Goal: Obtain resource: Download file/media

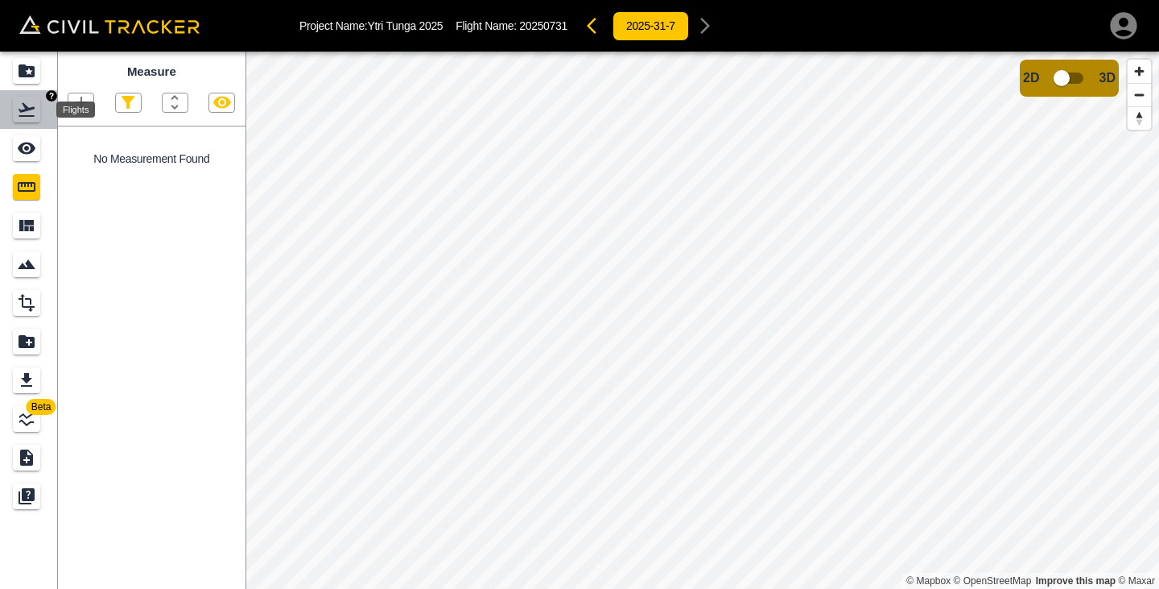
click at [23, 98] on div "Flights" at bounding box center [26, 110] width 27 height 26
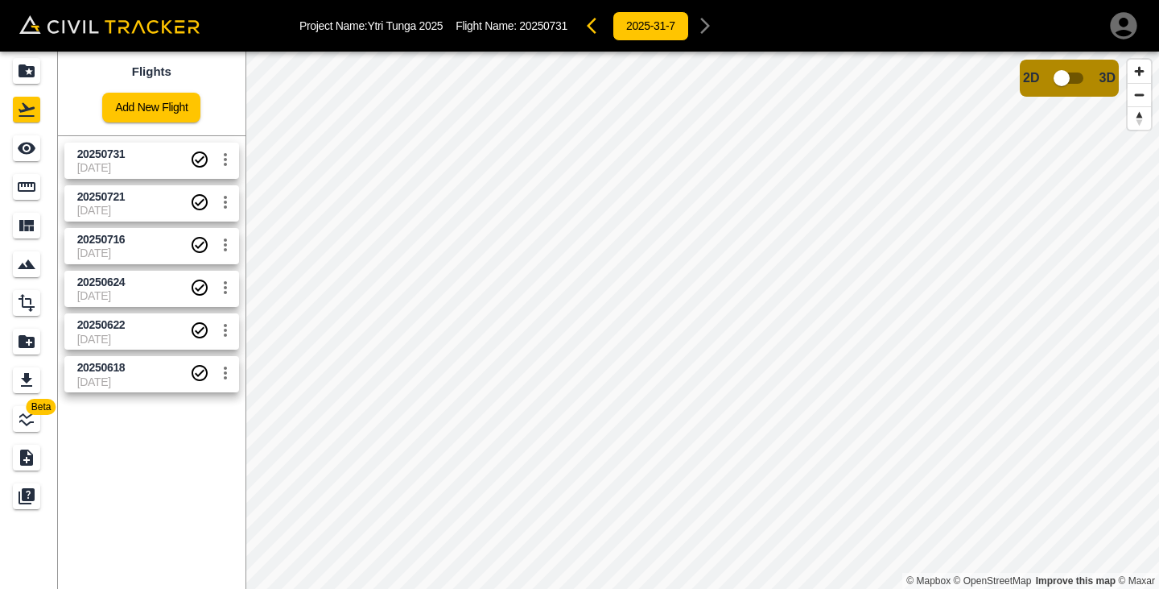
click at [1121, 22] on icon "button" at bounding box center [1124, 26] width 32 height 32
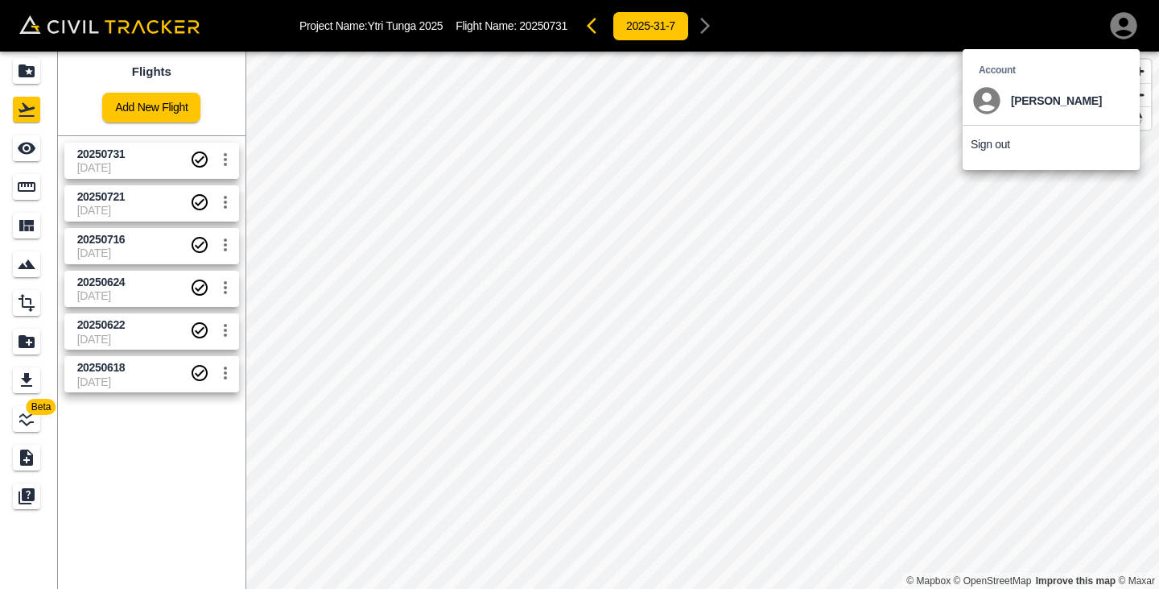
click at [1011, 143] on li "Sign out" at bounding box center [1051, 144] width 177 height 37
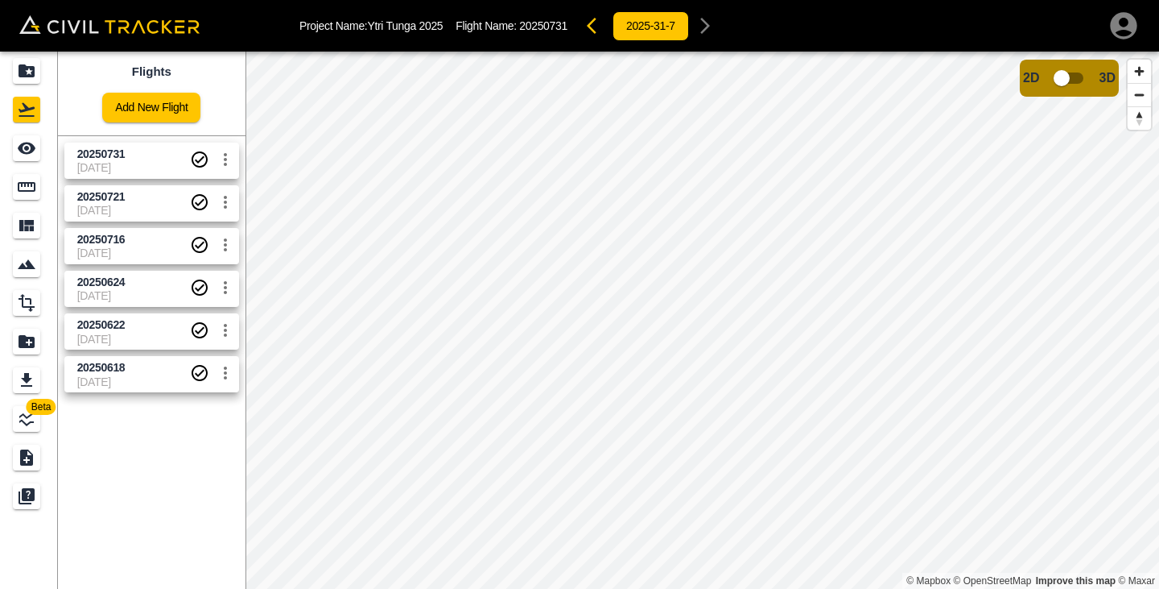
click at [1126, 23] on icon "button" at bounding box center [1124, 26] width 32 height 32
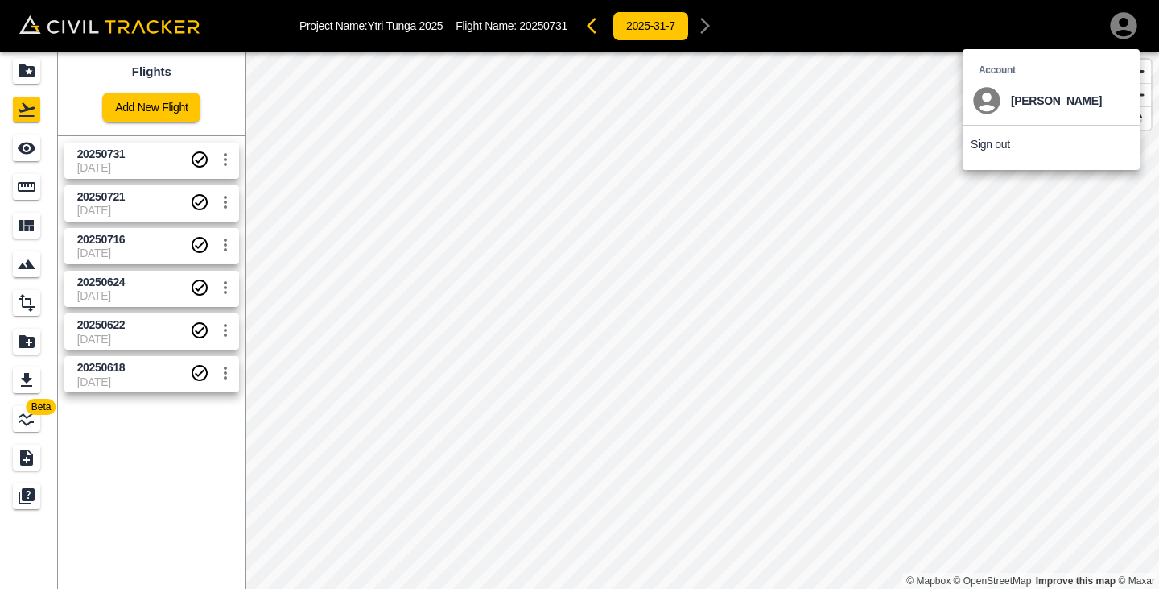
click at [1010, 144] on li "Sign out" at bounding box center [1051, 144] width 177 height 37
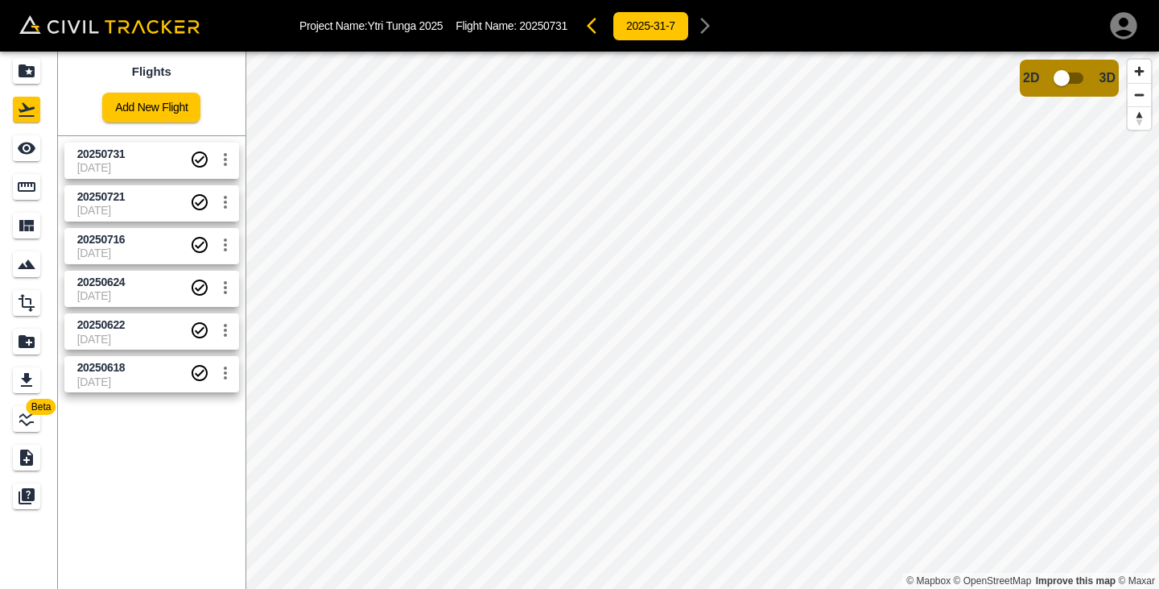
click at [109, 21] on img at bounding box center [109, 24] width 180 height 19
click at [18, 31] on div "Project Name: Ytri Tunga 2025 Flight Name: 20250731 2025-31-7" at bounding box center [579, 26] width 1159 height 52
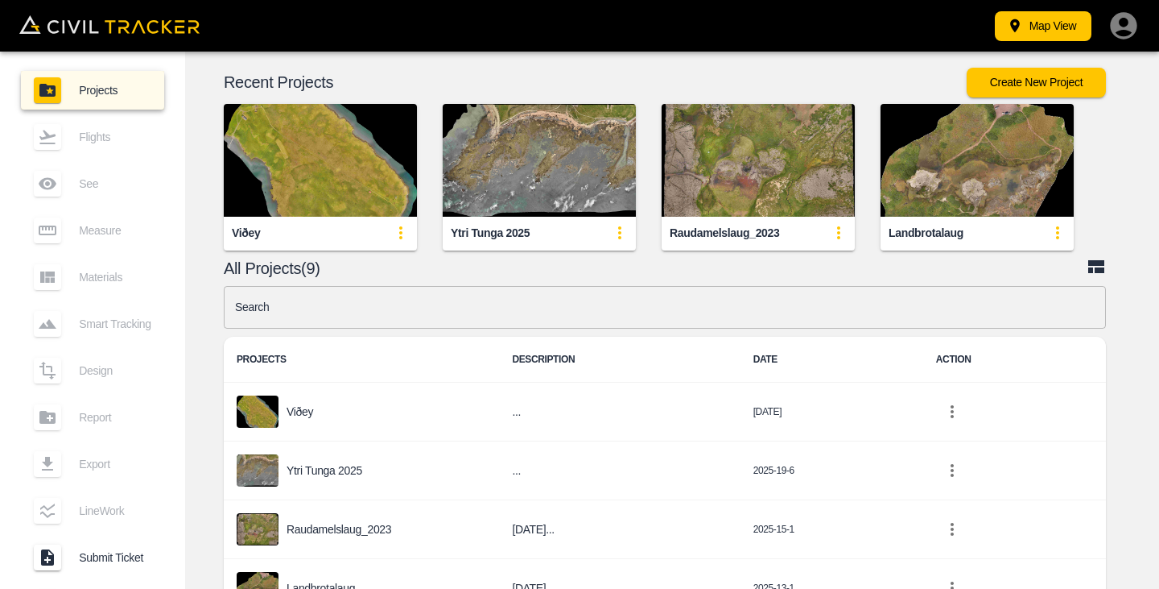
click at [488, 221] on div "Ytri Tunga 2025" at bounding box center [539, 233] width 193 height 32
click at [514, 227] on div "Ytri Tunga 2025" at bounding box center [490, 232] width 79 height 15
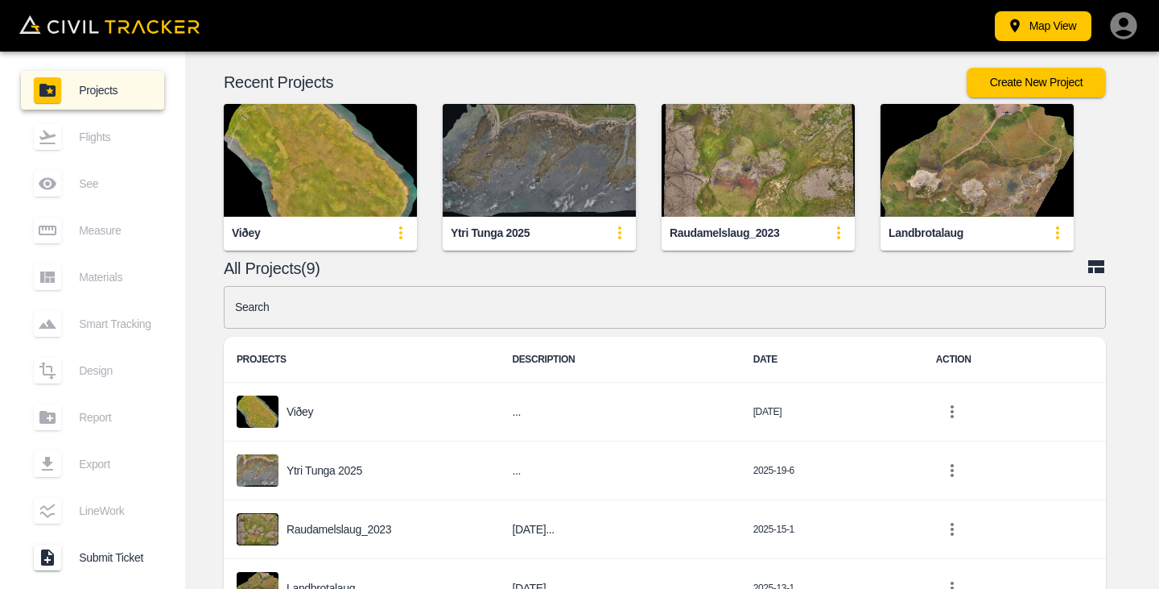
click at [516, 209] on img "button" at bounding box center [539, 160] width 193 height 113
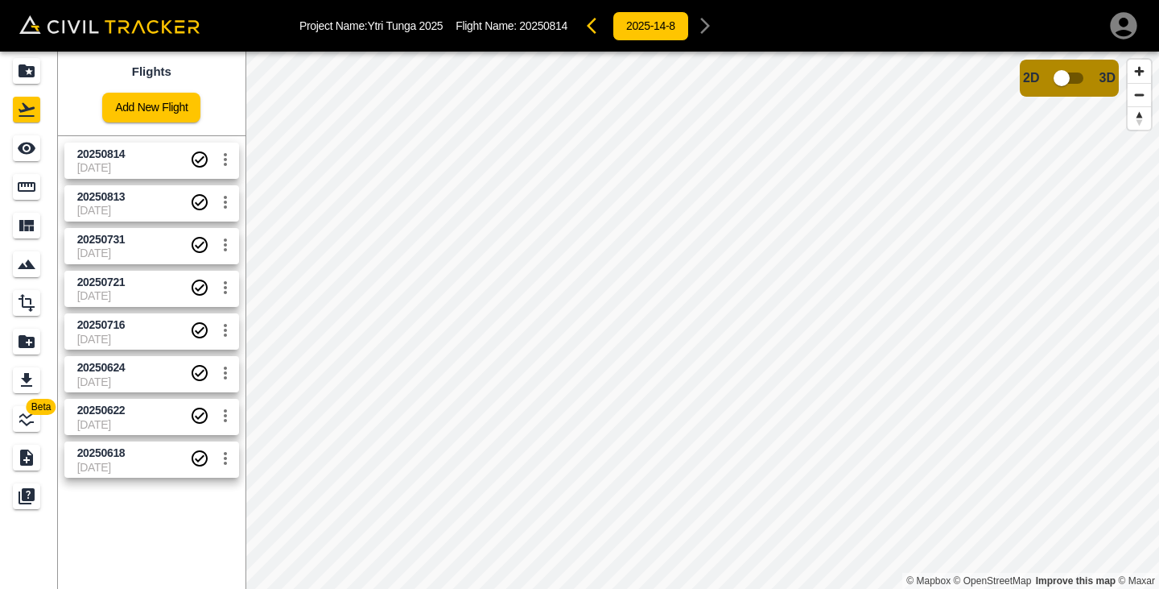
click at [118, 207] on span "[DATE]" at bounding box center [133, 210] width 113 height 13
click at [139, 201] on span "20250813" at bounding box center [133, 196] width 113 height 15
click at [144, 163] on span "[DATE]" at bounding box center [133, 167] width 113 height 13
click at [124, 194] on span "20250813" at bounding box center [101, 196] width 48 height 13
click at [120, 194] on span "20250813" at bounding box center [101, 196] width 48 height 13
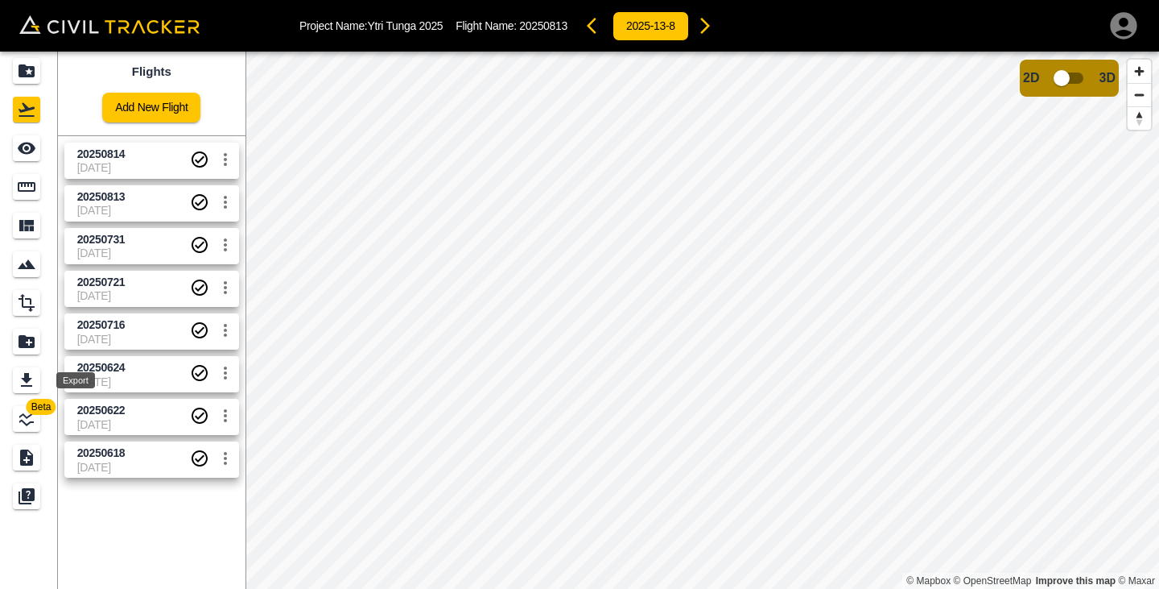
click at [33, 379] on icon "Export" at bounding box center [26, 379] width 19 height 19
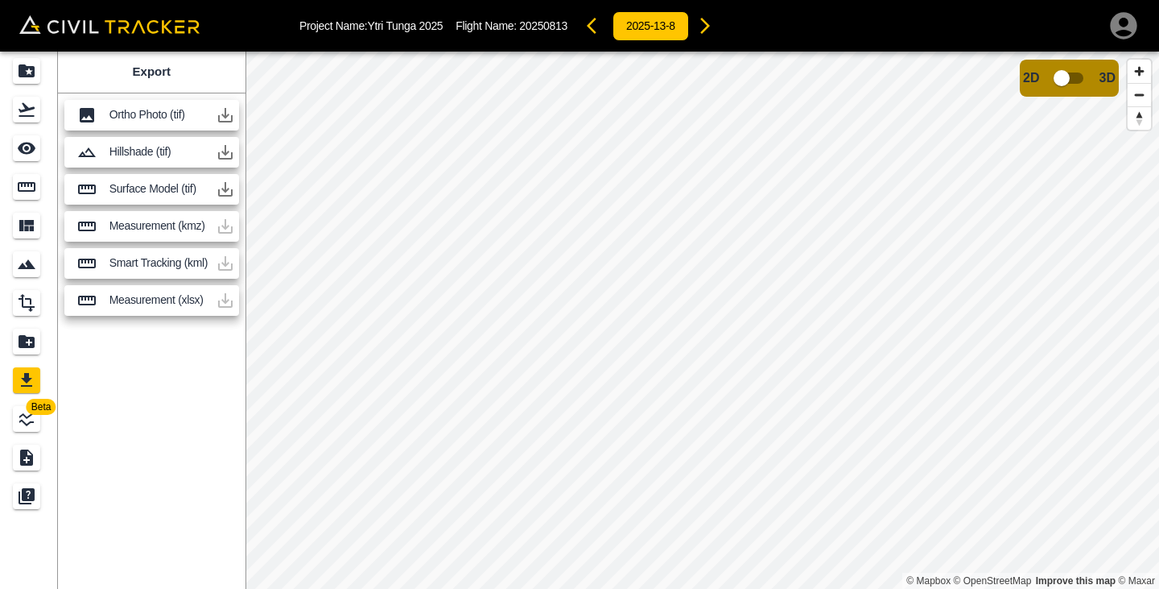
click at [229, 115] on icon "button" at bounding box center [225, 114] width 19 height 19
click at [231, 121] on icon "button" at bounding box center [225, 115] width 14 height 14
click at [229, 118] on icon "button" at bounding box center [225, 114] width 19 height 19
click at [232, 154] on icon "button" at bounding box center [225, 152] width 14 height 14
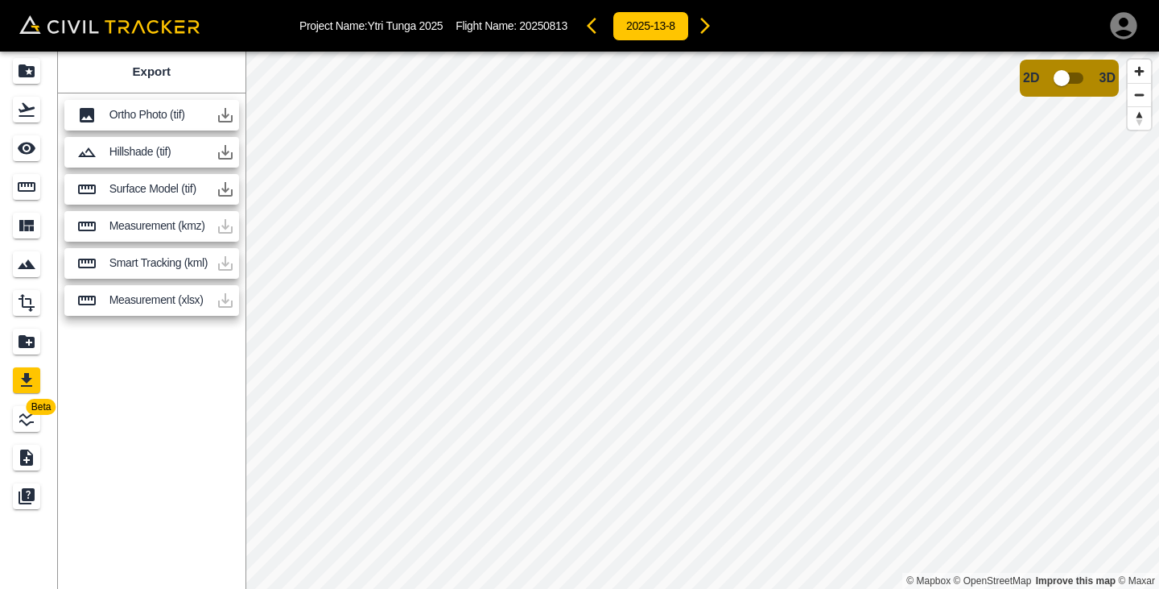
click at [231, 114] on icon "button" at bounding box center [225, 114] width 19 height 19
click at [777, 35] on div "Project Name: Ytri Tunga 2025 Flight Name: 20250813 2025-13-8" at bounding box center [720, 26] width 841 height 32
click at [228, 118] on icon "button" at bounding box center [225, 114] width 19 height 19
click at [30, 116] on icon "Flights" at bounding box center [27, 110] width 16 height 14
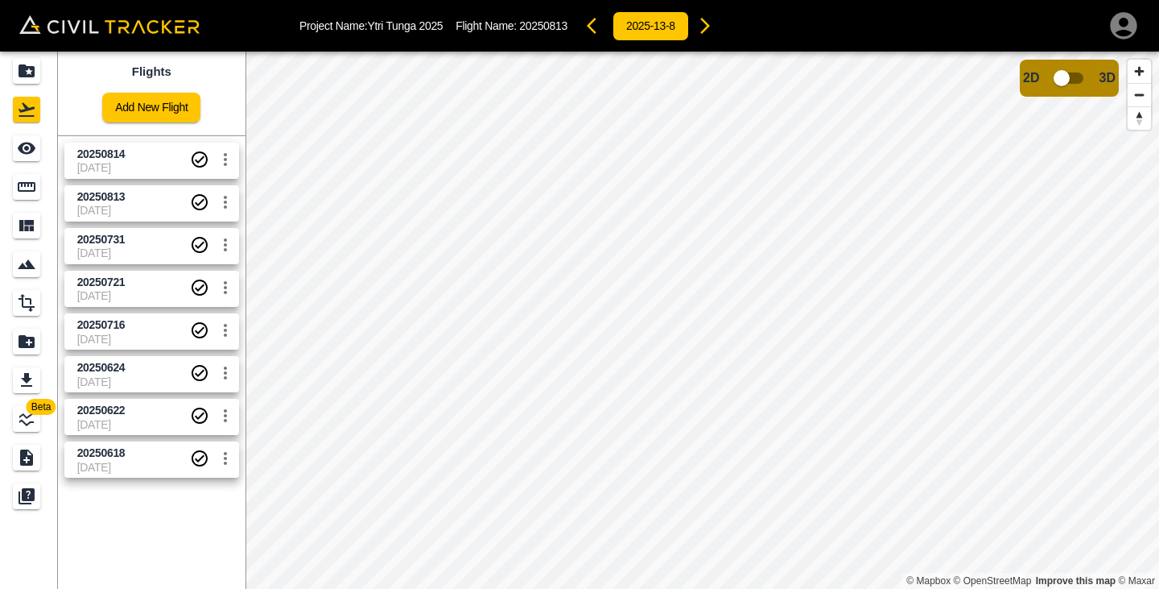
click at [105, 164] on span "[DATE]" at bounding box center [133, 167] width 113 height 13
click at [135, 203] on span "20250813" at bounding box center [133, 196] width 113 height 15
click at [134, 251] on span "[DATE]" at bounding box center [133, 252] width 113 height 13
click at [132, 296] on span "[DATE]" at bounding box center [133, 295] width 113 height 13
click at [138, 288] on span "20250721" at bounding box center [133, 282] width 113 height 15
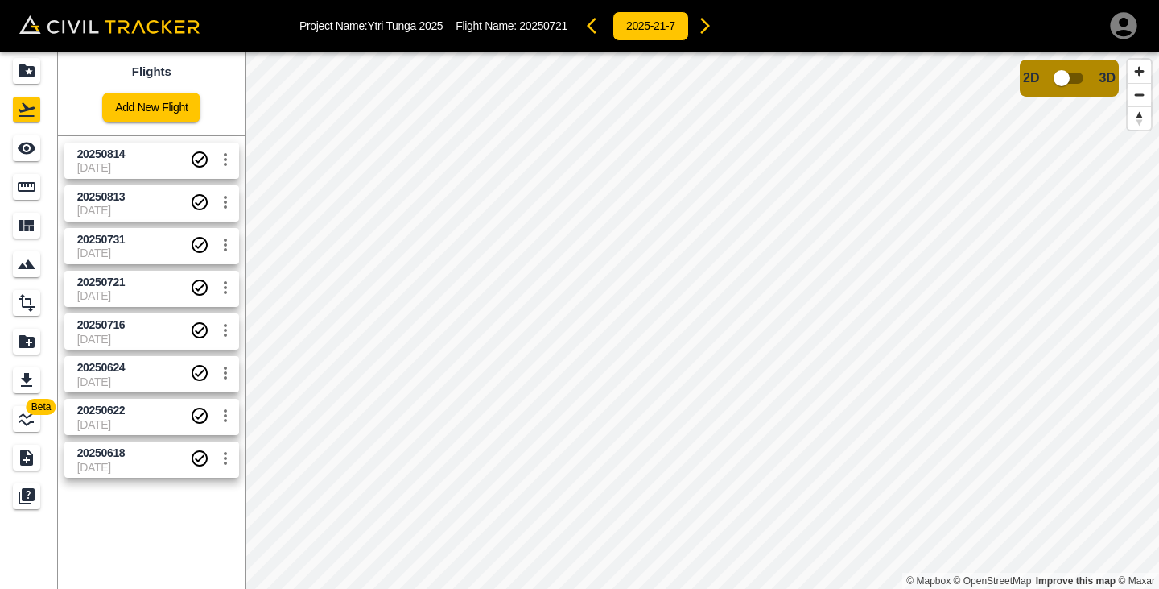
click at [138, 157] on span "20250814" at bounding box center [133, 154] width 113 height 15
click at [125, 157] on span "20250814" at bounding box center [101, 153] width 48 height 13
click at [28, 373] on icon "Export" at bounding box center [26, 380] width 11 height 14
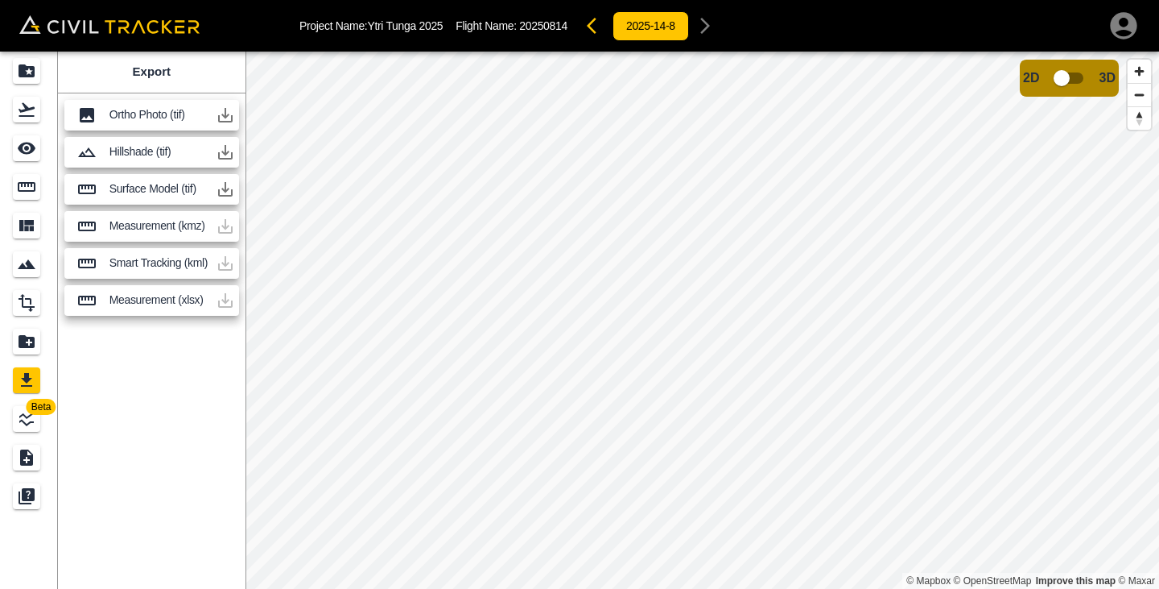
click at [229, 118] on icon "button" at bounding box center [225, 114] width 19 height 19
click at [227, 118] on icon "button" at bounding box center [225, 114] width 19 height 19
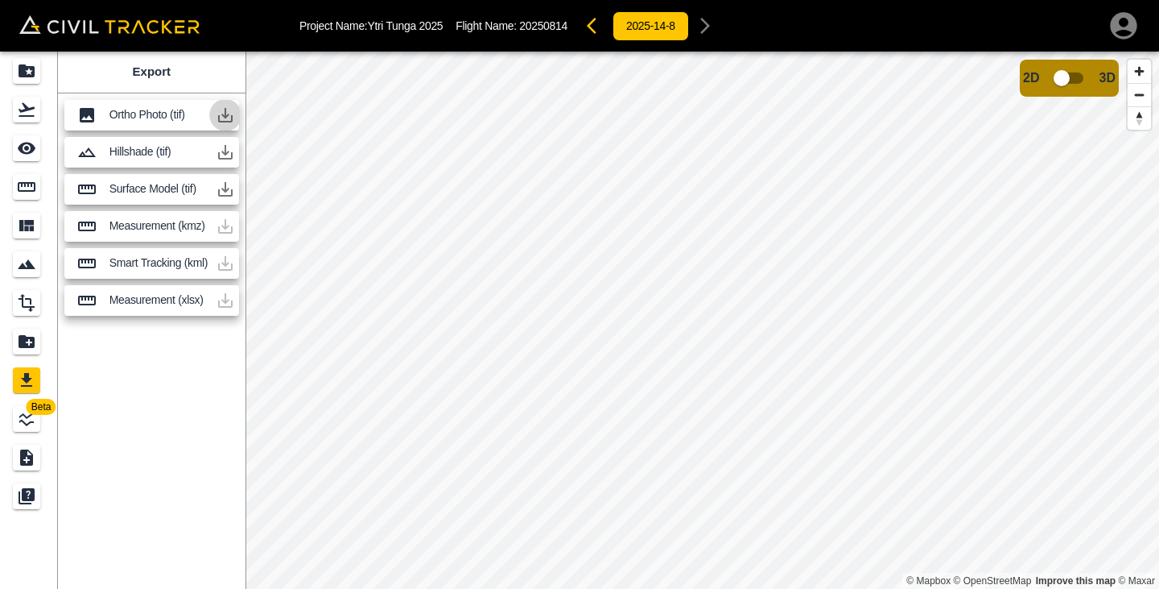
click at [227, 118] on icon "button" at bounding box center [225, 114] width 19 height 19
click at [232, 119] on icon "button" at bounding box center [225, 115] width 14 height 14
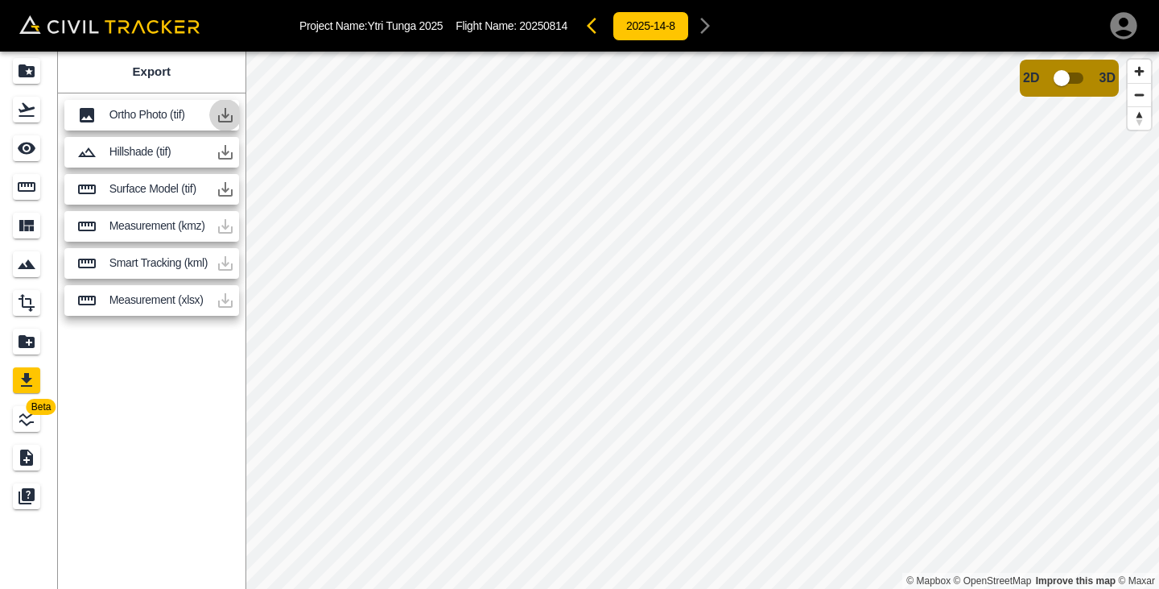
click at [224, 119] on icon "button" at bounding box center [225, 114] width 19 height 19
